Goal: Obtain resource: Download file/media

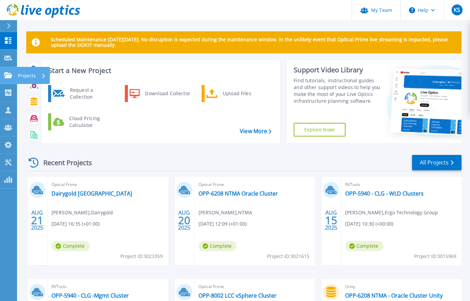
click at [27, 74] on p "Projects" at bounding box center [27, 76] width 18 height 18
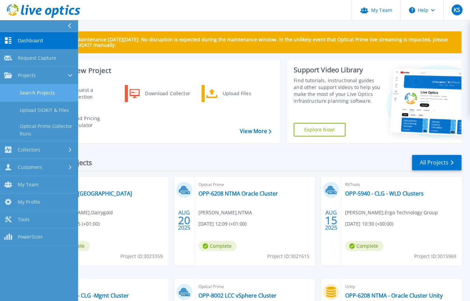
click at [34, 94] on link "Search Projects" at bounding box center [39, 92] width 78 height 17
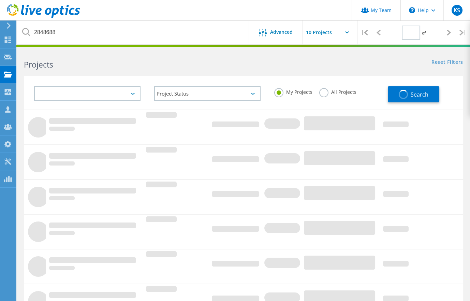
type input "1"
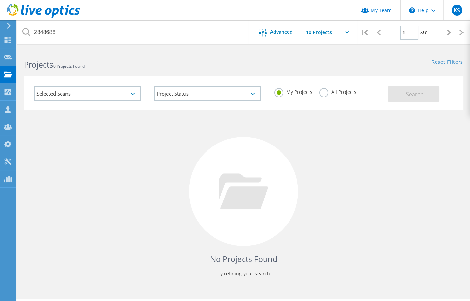
click at [320, 91] on label "All Projects" at bounding box center [337, 91] width 37 height 6
click at [0, 0] on input "All Projects" at bounding box center [0, 0] width 0 height 0
click at [408, 93] on span "Search" at bounding box center [415, 94] width 18 height 8
click at [279, 90] on label "My Projects" at bounding box center [293, 91] width 38 height 6
click at [0, 0] on input "My Projects" at bounding box center [0, 0] width 0 height 0
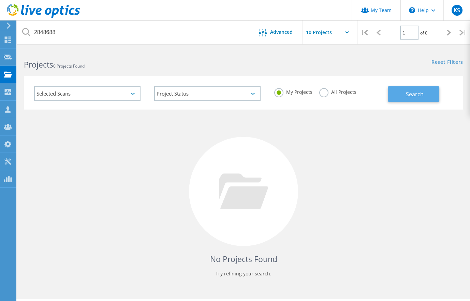
click at [411, 93] on span "Search" at bounding box center [415, 94] width 18 height 8
click at [189, 141] on div "No Projects Found Try refining your search." at bounding box center [243, 197] width 439 height 176
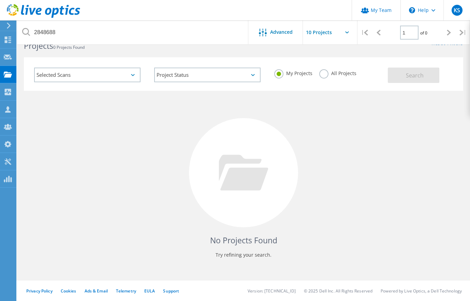
click at [69, 182] on div "No Projects Found Try refining your search." at bounding box center [243, 179] width 439 height 176
click at [6, 54] on icon at bounding box center [8, 57] width 8 height 6
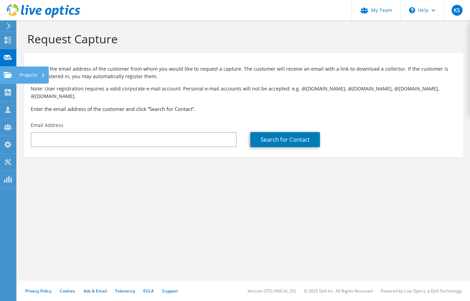
click at [6, 75] on use at bounding box center [8, 75] width 8 height 6
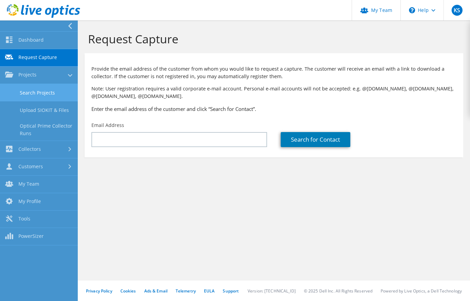
click at [31, 93] on link "Search Projects" at bounding box center [39, 92] width 78 height 17
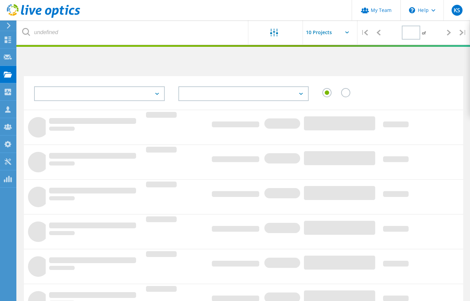
type input "1"
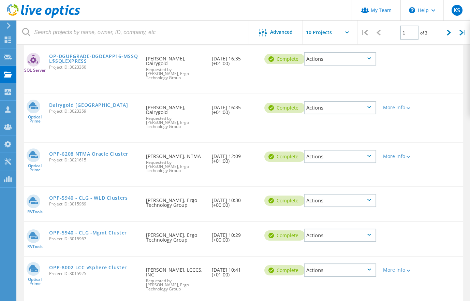
scroll to position [82, 0]
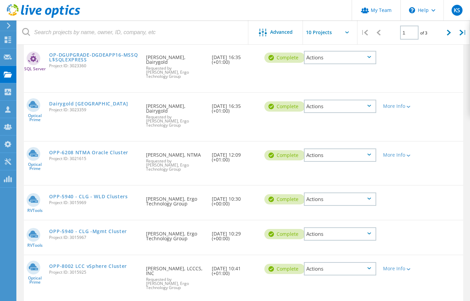
click at [117, 150] on link "OPP-6208 NTMA Oracle Cluster" at bounding box center [88, 152] width 79 height 5
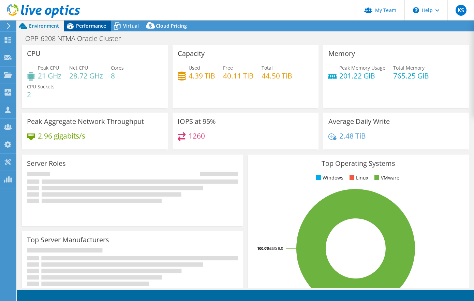
click at [95, 26] on span "Performance" at bounding box center [91, 26] width 30 height 6
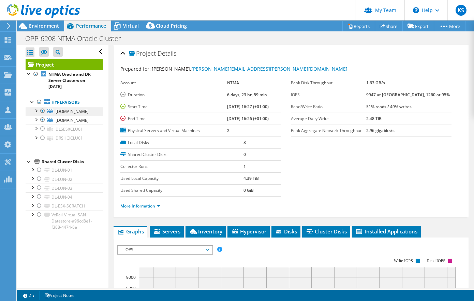
select select "USD"
click at [37, 111] on div at bounding box center [35, 110] width 7 height 7
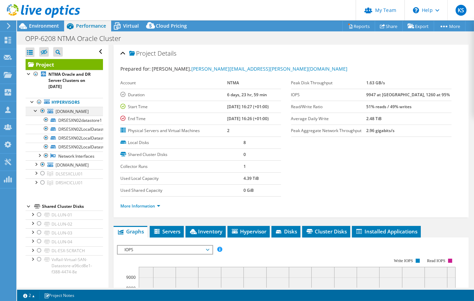
click at [37, 111] on div at bounding box center [35, 110] width 7 height 7
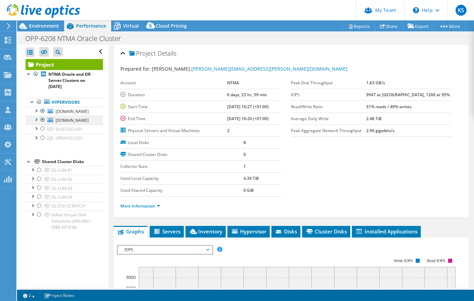
click at [43, 117] on div at bounding box center [42, 120] width 7 height 8
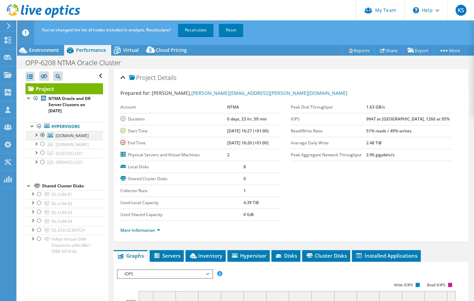
click at [42, 133] on div at bounding box center [42, 135] width 7 height 8
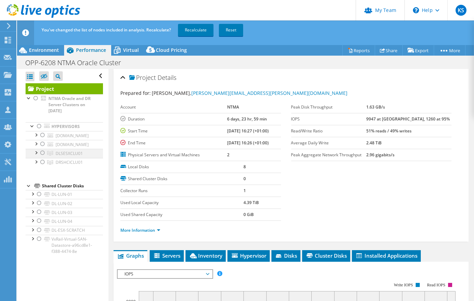
click at [36, 151] on div at bounding box center [35, 152] width 7 height 7
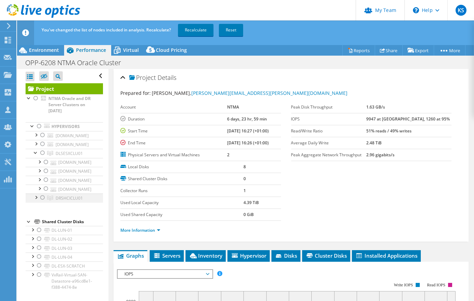
click at [36, 196] on div at bounding box center [35, 196] width 7 height 7
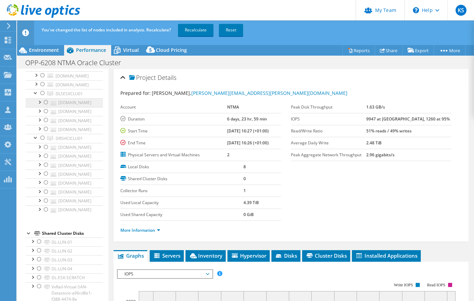
scroll to position [63, 0]
click at [35, 89] on div at bounding box center [35, 92] width 7 height 7
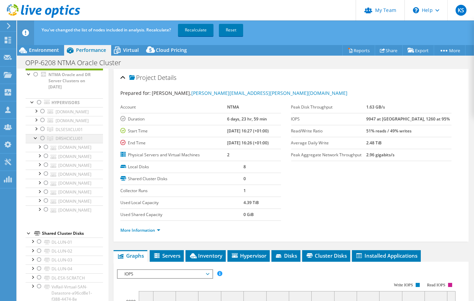
click at [42, 134] on div at bounding box center [42, 138] width 7 height 8
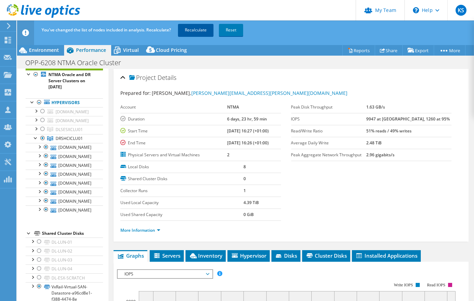
click at [200, 30] on link "Recalculate" at bounding box center [195, 30] width 35 height 12
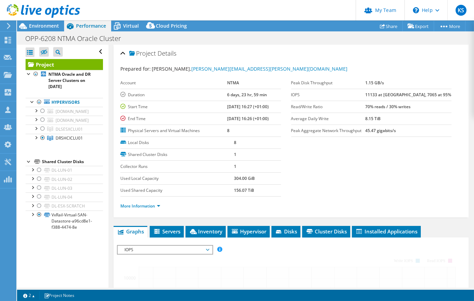
scroll to position [0, 0]
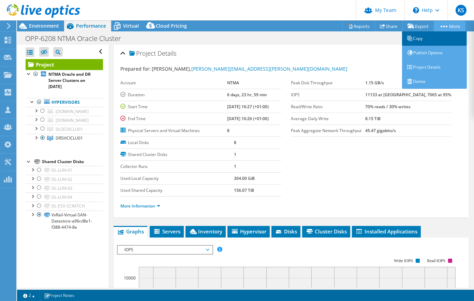
click at [417, 38] on link "Copy" at bounding box center [434, 38] width 65 height 14
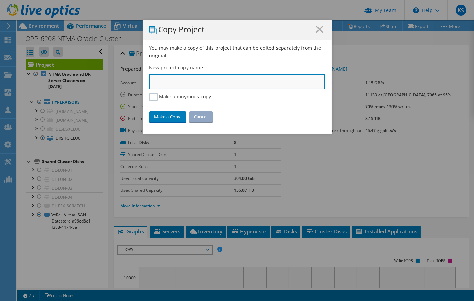
click at [198, 87] on input "text" at bounding box center [237, 81] width 176 height 15
click at [185, 82] on input "text" at bounding box center [237, 81] width 176 height 15
type input "OPP-8787 NTMA VxRail DR"
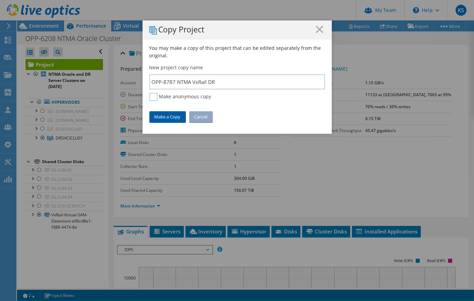
click at [168, 117] on link "Make a Copy" at bounding box center [167, 116] width 36 height 11
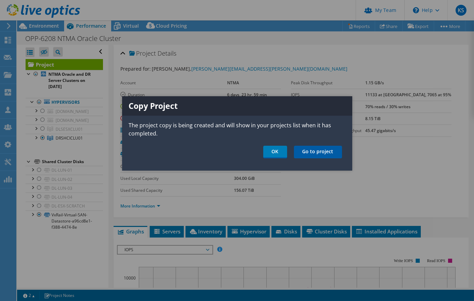
click at [316, 150] on link "Go to project" at bounding box center [318, 152] width 48 height 13
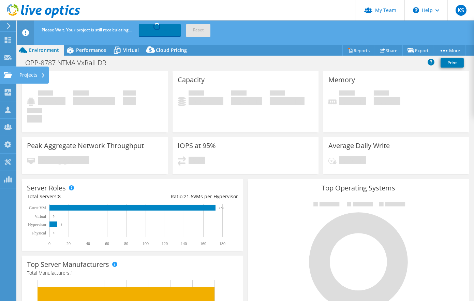
click at [29, 76] on div "Projects" at bounding box center [32, 74] width 33 height 17
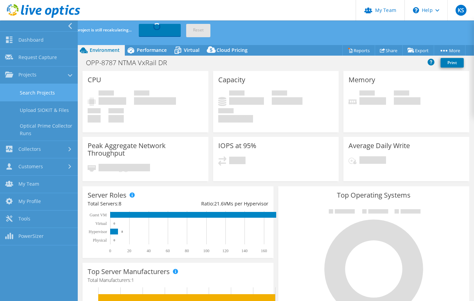
click at [33, 92] on link "Search Projects" at bounding box center [39, 92] width 78 height 17
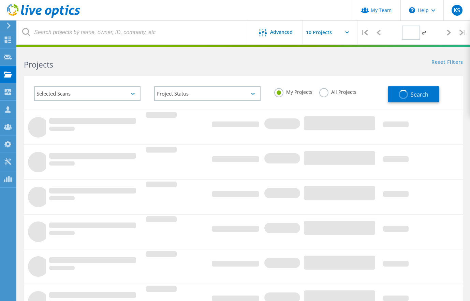
type input "1"
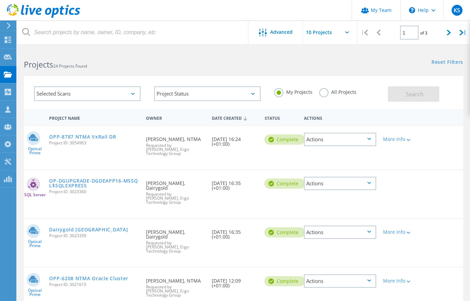
scroll to position [27, 0]
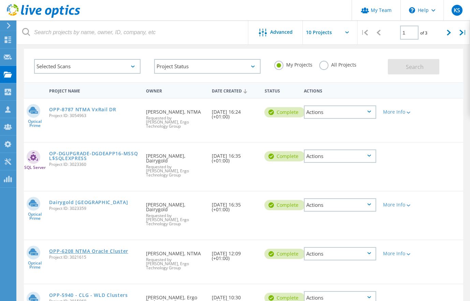
click at [101, 249] on link "OPP-6208 NTMA Oracle Cluster" at bounding box center [88, 251] width 79 height 5
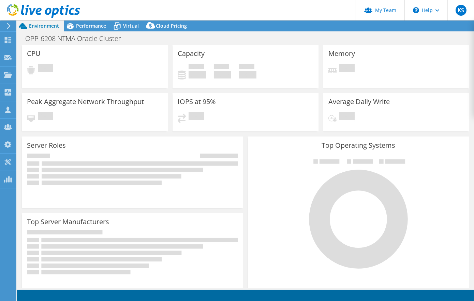
select select "USD"
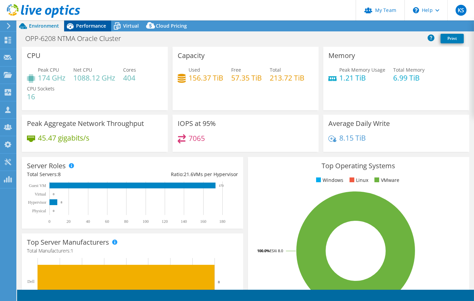
click at [88, 26] on span "Performance" at bounding box center [91, 26] width 30 height 6
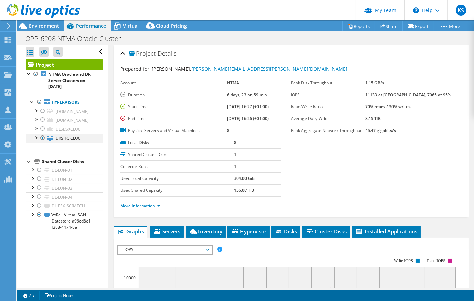
click at [43, 135] on div at bounding box center [42, 138] width 7 height 8
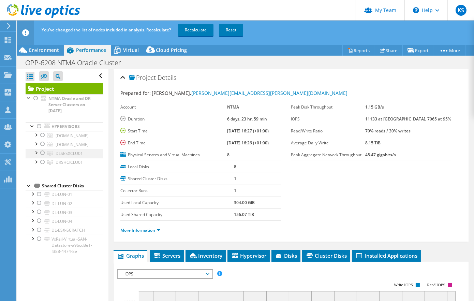
click at [36, 150] on div at bounding box center [35, 152] width 7 height 7
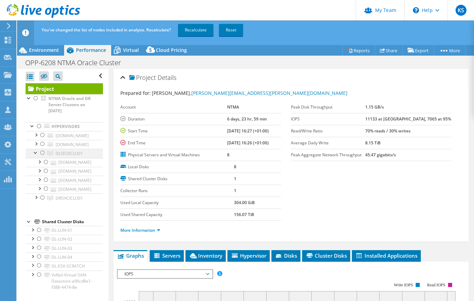
click at [41, 151] on div at bounding box center [42, 153] width 7 height 8
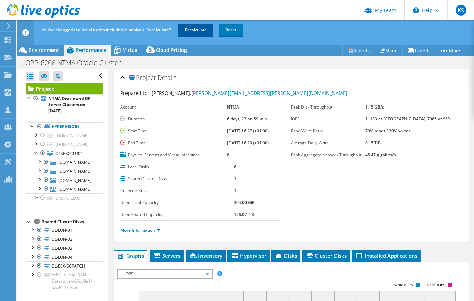
click at [192, 27] on link "Recalculate" at bounding box center [195, 30] width 35 height 12
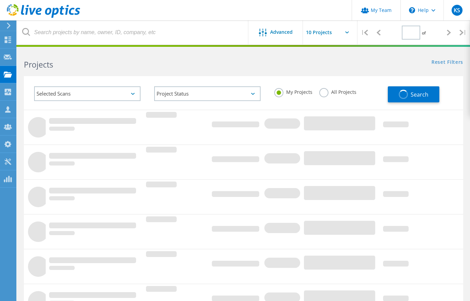
type input "1"
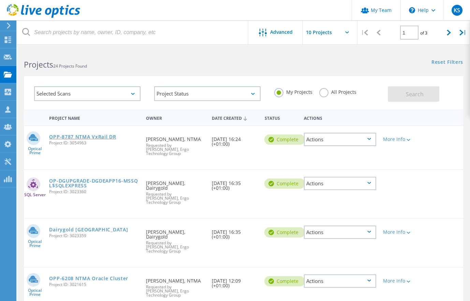
click at [93, 136] on link "OPP-8787 NTMA VxRail DR" at bounding box center [82, 136] width 67 height 5
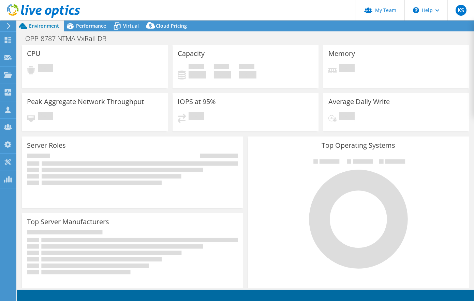
select select "USD"
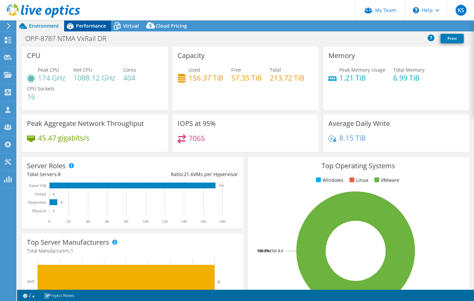
click at [95, 26] on span "Performance" at bounding box center [91, 26] width 30 height 6
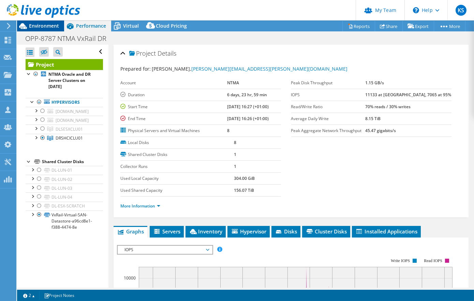
click at [48, 25] on span "Environment" at bounding box center [44, 26] width 30 height 6
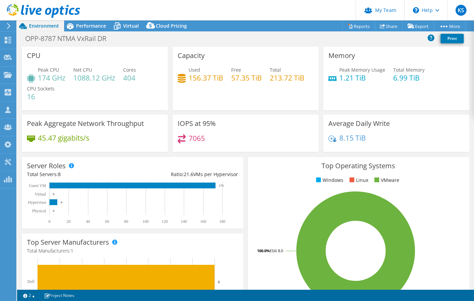
scroll to position [82, 0]
click at [357, 26] on link "Reports" at bounding box center [358, 26] width 33 height 11
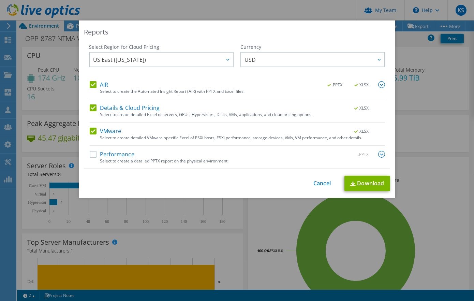
click at [92, 85] on label "AIR" at bounding box center [99, 84] width 18 height 7
click at [0, 0] on input "AIR" at bounding box center [0, 0] width 0 height 0
click at [92, 85] on label "AIR" at bounding box center [99, 84] width 18 height 7
click at [0, 0] on input "AIR" at bounding box center [0, 0] width 0 height 0
click at [95, 105] on label "Details & Cloud Pricing" at bounding box center [125, 107] width 70 height 7
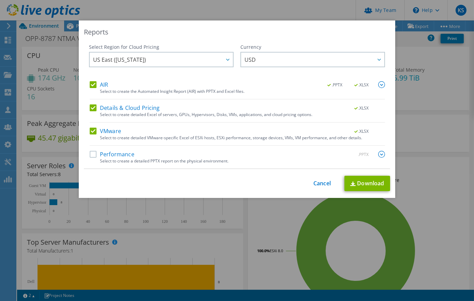
click at [0, 0] on input "Details & Cloud Pricing" at bounding box center [0, 0] width 0 height 0
click at [100, 154] on label "Performance" at bounding box center [112, 154] width 45 height 7
click at [0, 0] on input "Performance" at bounding box center [0, 0] width 0 height 0
click at [366, 181] on link "Download" at bounding box center [367, 183] width 46 height 15
click at [319, 182] on link "Cancel" at bounding box center [321, 183] width 17 height 6
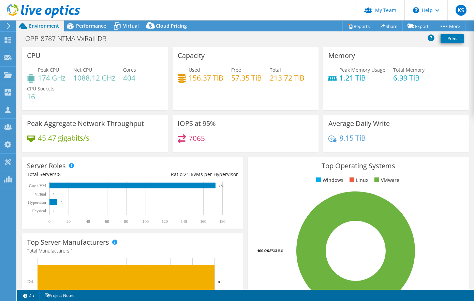
click at [35, 178] on div "PowerSizer" at bounding box center [32, 179] width 32 height 17
